Goal: Information Seeking & Learning: Obtain resource

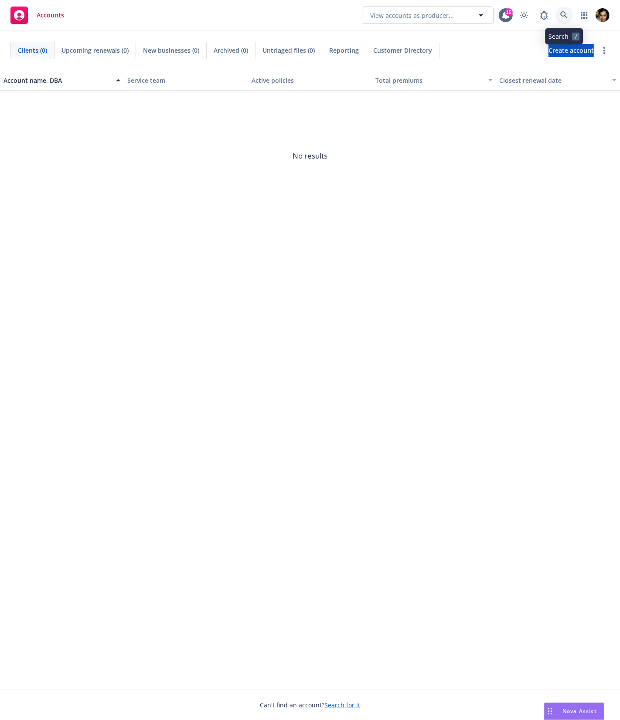
click at [565, 19] on icon at bounding box center [564, 15] width 8 height 8
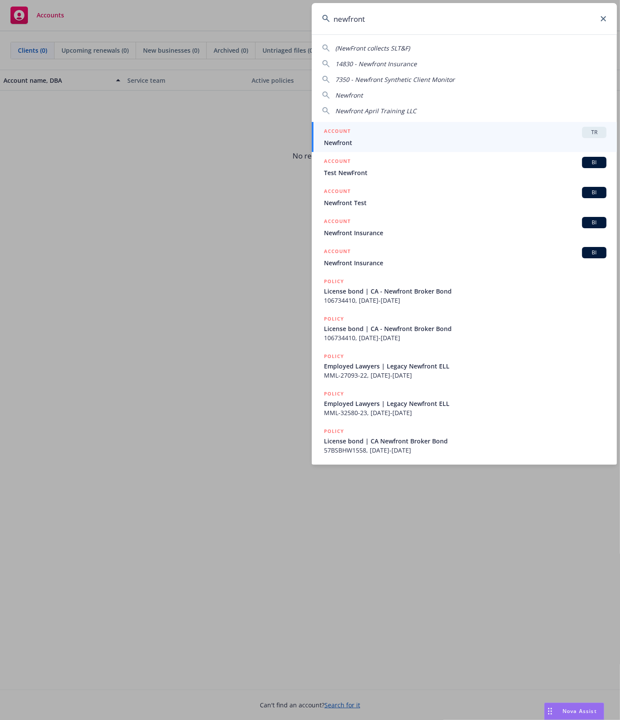
type input "newfront"
click at [425, 143] on span "Newfront" at bounding box center [465, 142] width 282 height 9
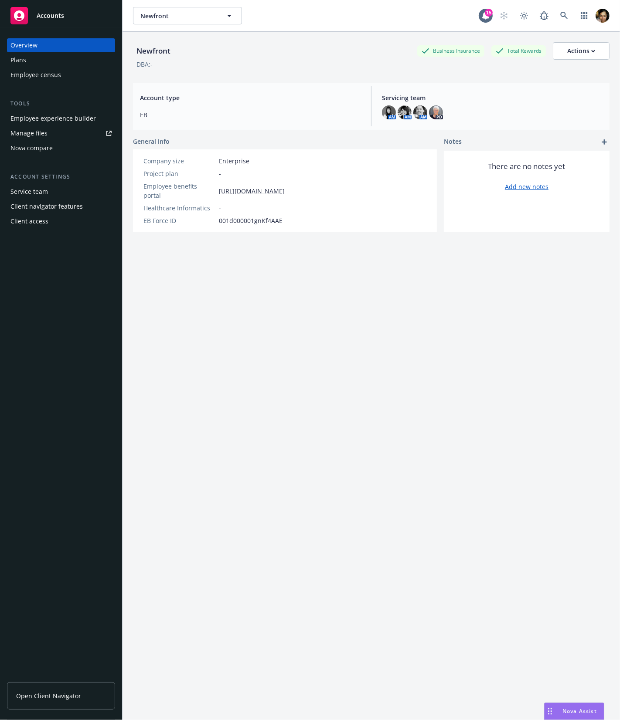
click at [75, 692] on span "Open Client Navigator" at bounding box center [48, 695] width 65 height 9
click at [52, 203] on div "Client navigator features" at bounding box center [46, 207] width 72 height 14
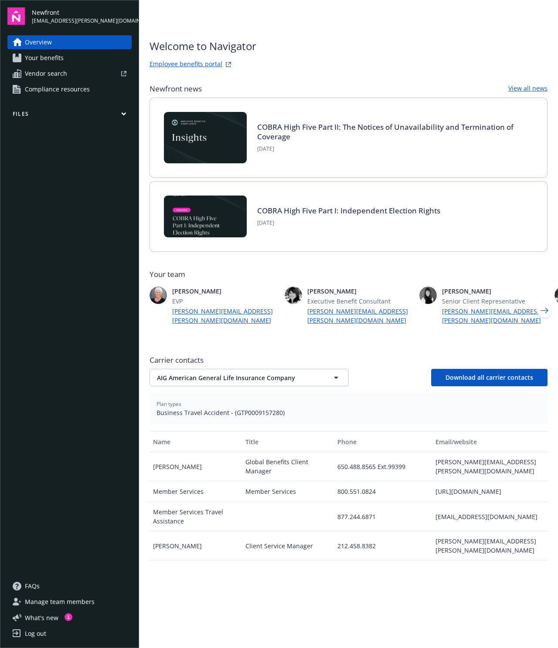
click at [96, 88] on link "Compliance resources" at bounding box center [69, 89] width 124 height 14
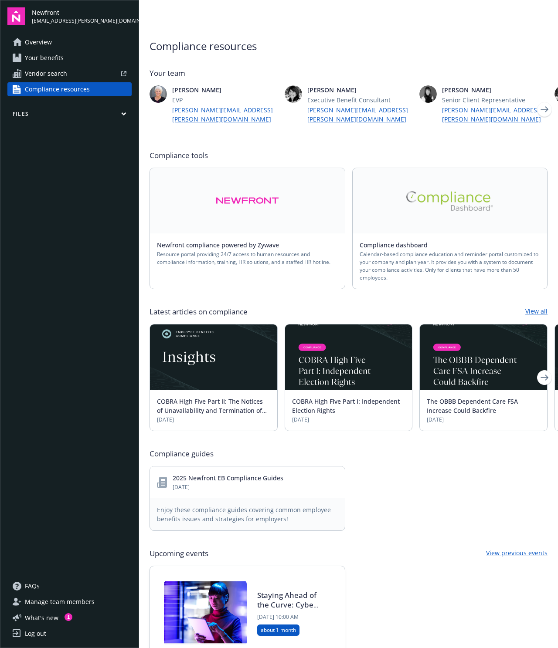
click at [95, 115] on button "Files" at bounding box center [69, 115] width 124 height 11
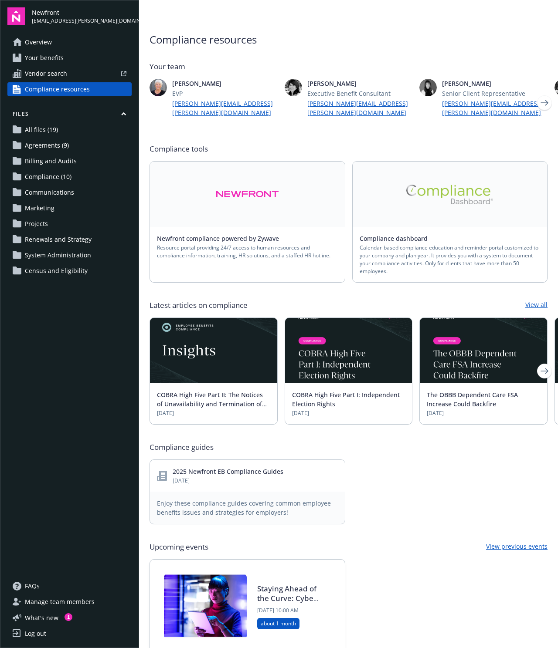
scroll to position [9, 0]
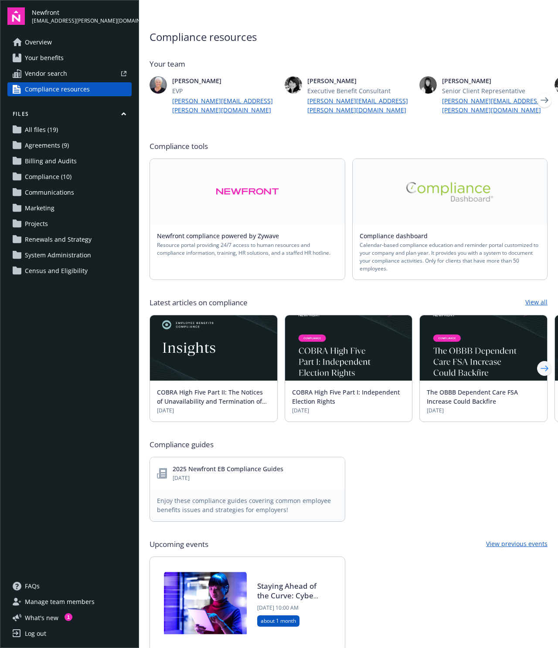
click at [543, 360] on icon "Next" at bounding box center [544, 368] width 14 height 17
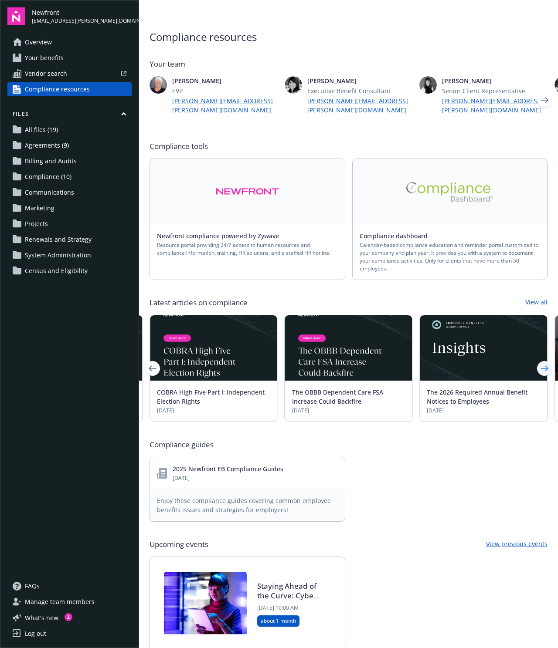
click at [543, 360] on icon "Next" at bounding box center [544, 368] width 14 height 17
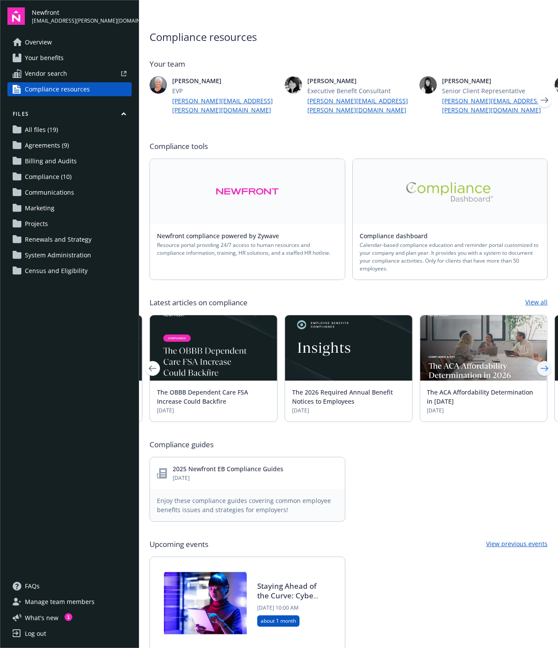
click at [549, 360] on icon "Next" at bounding box center [544, 368] width 14 height 17
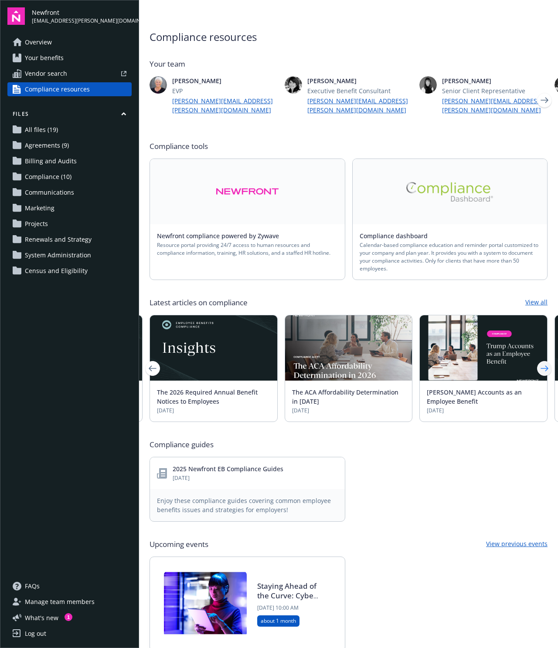
click at [549, 360] on icon "Next" at bounding box center [544, 368] width 14 height 17
